Goal: Task Accomplishment & Management: Use online tool/utility

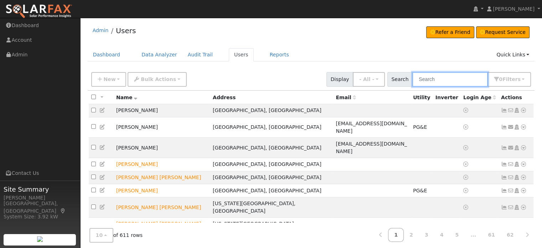
click at [435, 75] on input "text" at bounding box center [451, 79] width 76 height 15
type input "[PERSON_NAME]"
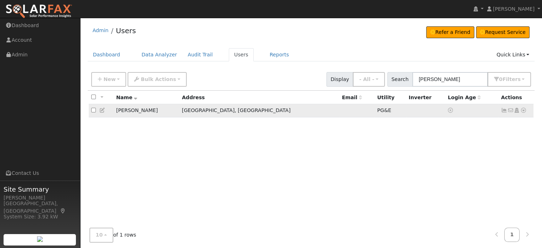
click at [527, 114] on td "No email address Send Email... Copy a Link Reset Password Open Access Data Anal…" at bounding box center [516, 110] width 35 height 13
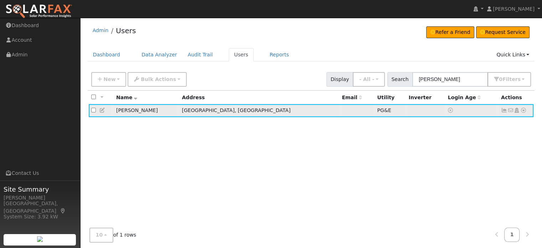
click at [502, 112] on icon at bounding box center [504, 110] width 6 height 5
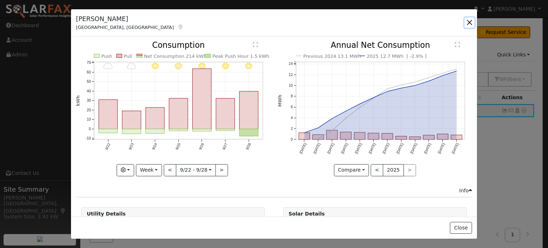
click at [471, 22] on button "button" at bounding box center [469, 22] width 10 height 10
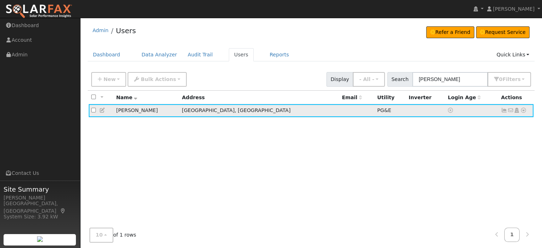
click at [524, 109] on icon at bounding box center [524, 110] width 6 height 5
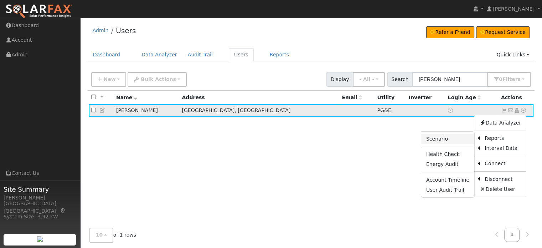
click at [451, 141] on link "Scenario" at bounding box center [448, 139] width 53 height 10
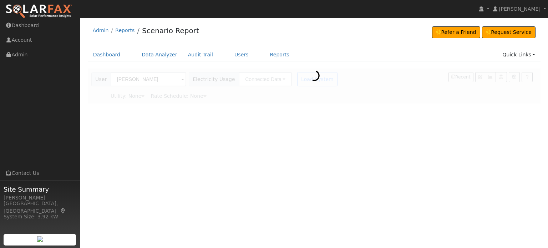
type input "Pacific Gas & Electric"
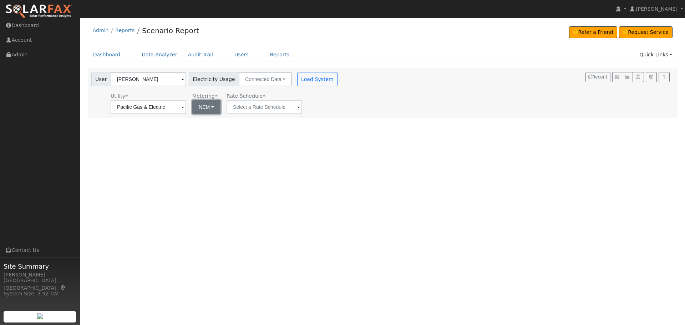
click at [214, 113] on button "NEM" at bounding box center [206, 107] width 28 height 14
click at [209, 110] on button "NEM" at bounding box center [206, 107] width 28 height 14
click at [244, 109] on input "text" at bounding box center [264, 107] width 76 height 14
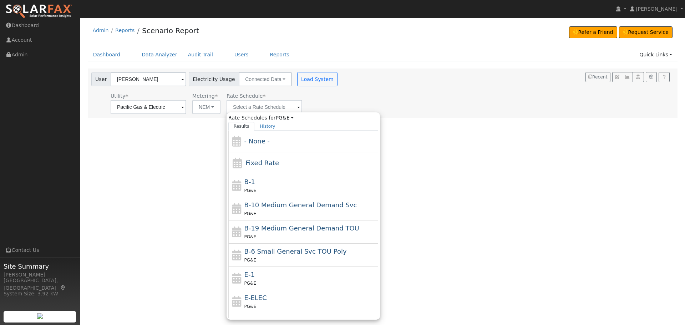
click at [351, 95] on div "User Colby Cutler Account Default Account Default Account 17966 You Bet Rd, Gra…" at bounding box center [381, 92] width 583 height 45
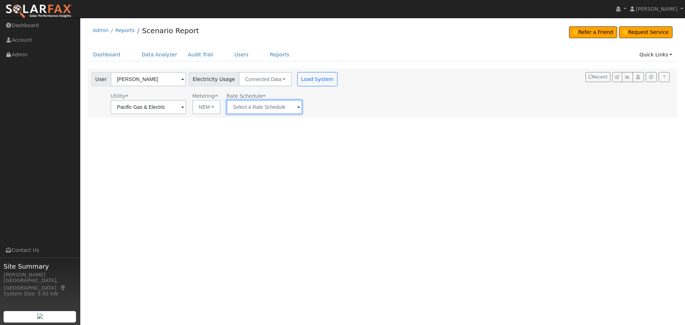
click at [244, 109] on input "text" at bounding box center [264, 107] width 76 height 14
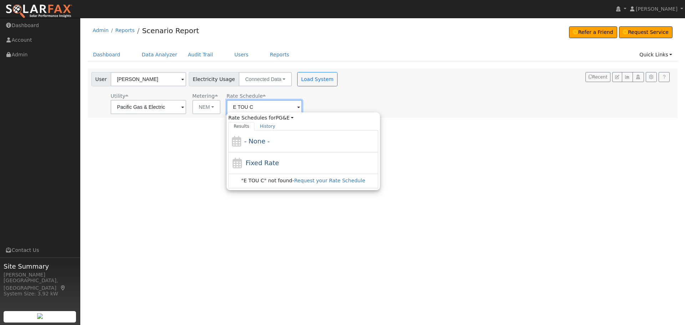
click at [251, 108] on input "E TOU C" at bounding box center [264, 107] width 76 height 14
type input "E TOU C"
click at [256, 126] on link "History" at bounding box center [267, 126] width 26 height 9
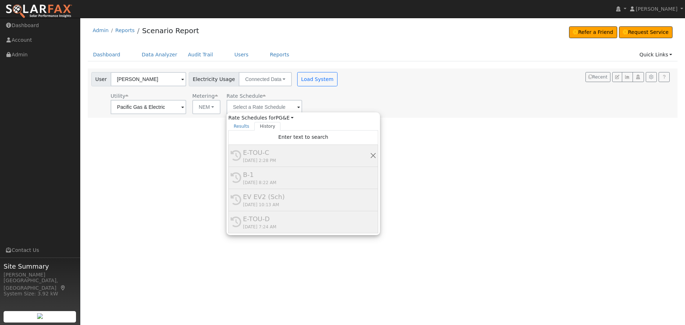
click at [250, 151] on div "E-TOU-C" at bounding box center [306, 153] width 127 height 10
type input "E-TOU-C"
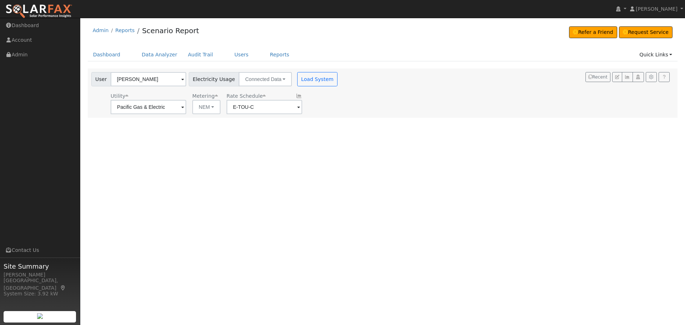
click at [366, 188] on div "User Profile First name Last name Email Email Notifications No Emails No Emails…" at bounding box center [382, 171] width 604 height 307
click at [243, 106] on input "E-TOU-C" at bounding box center [264, 107] width 76 height 14
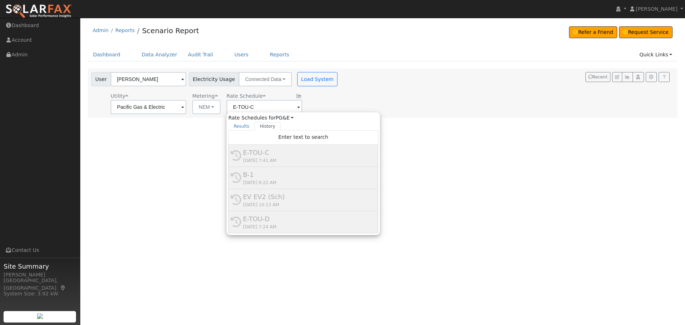
click at [499, 116] on div "User Colby Cutler Account Default Account Default Account 17966 You Bet Rd, Gra…" at bounding box center [383, 92] width 590 height 49
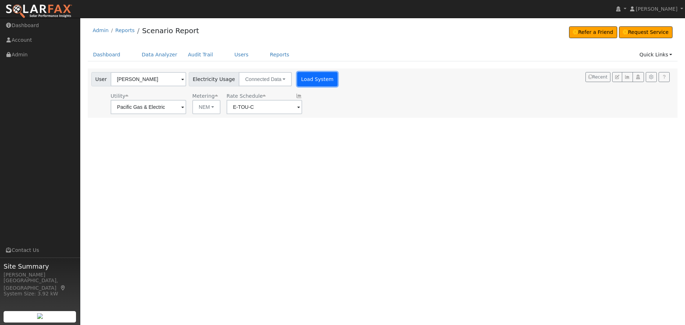
click at [307, 78] on button "Load System" at bounding box center [317, 79] width 41 height 14
